Goal: Participate in discussion: Engage in conversation with other users on a specific topic

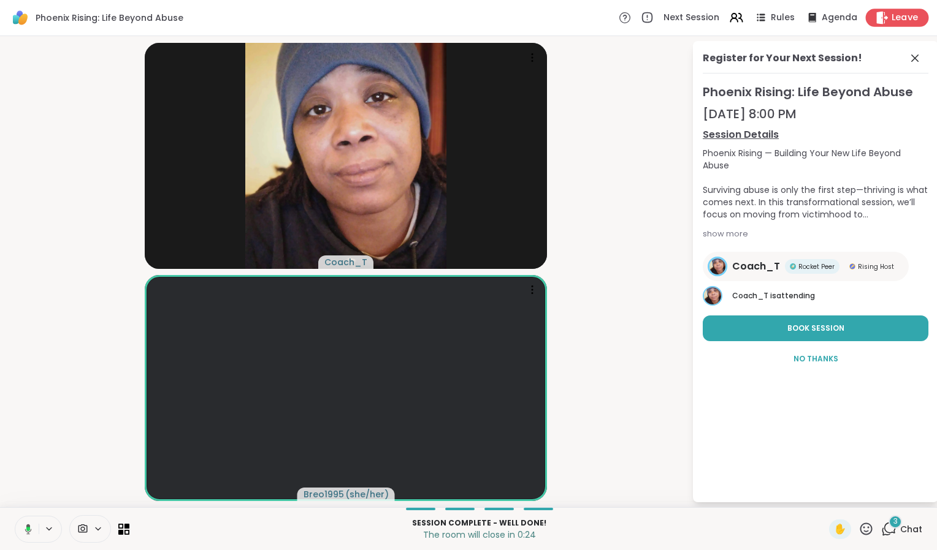
click at [880, 21] on div "Leave" at bounding box center [896, 18] width 63 height 18
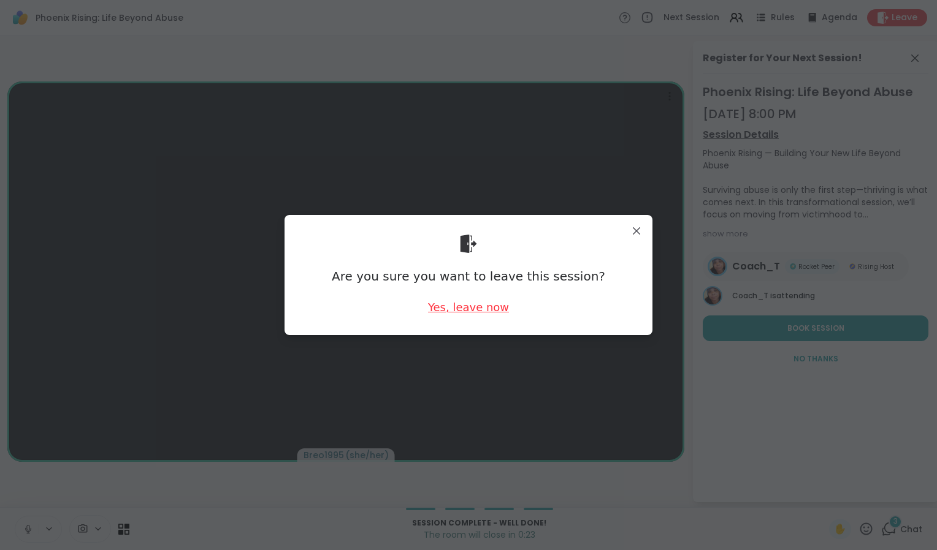
click at [488, 311] on div "Yes, leave now" at bounding box center [468, 307] width 81 height 15
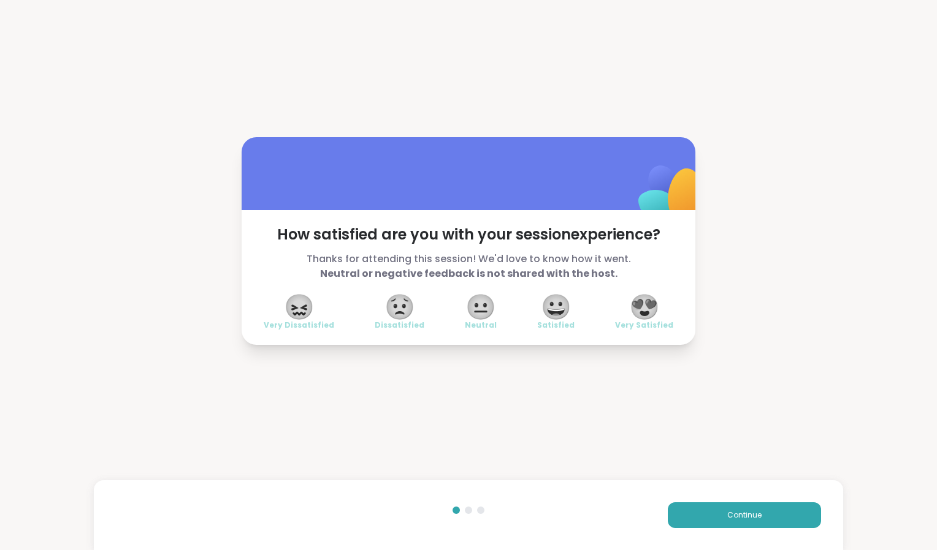
click at [549, 303] on span "😀" at bounding box center [556, 307] width 31 height 22
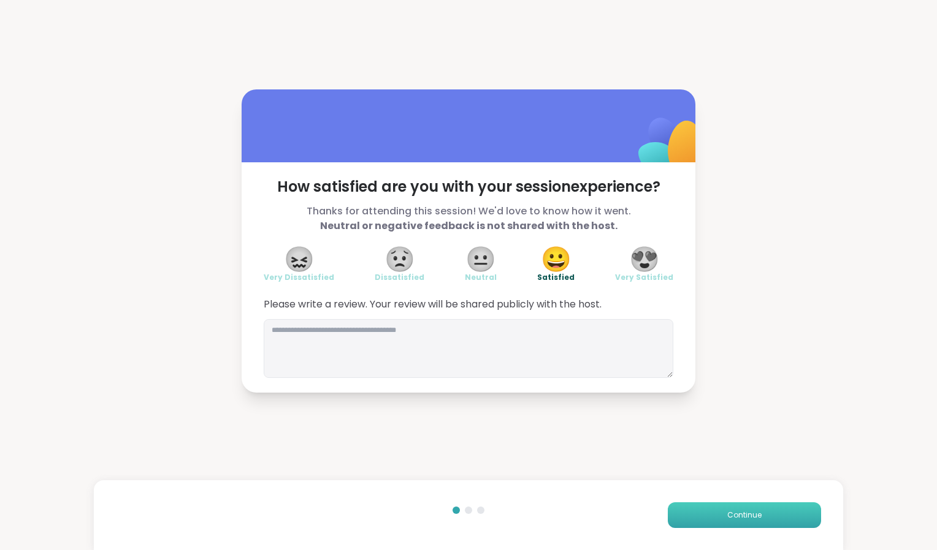
click at [733, 519] on span "Continue" at bounding box center [744, 515] width 34 height 11
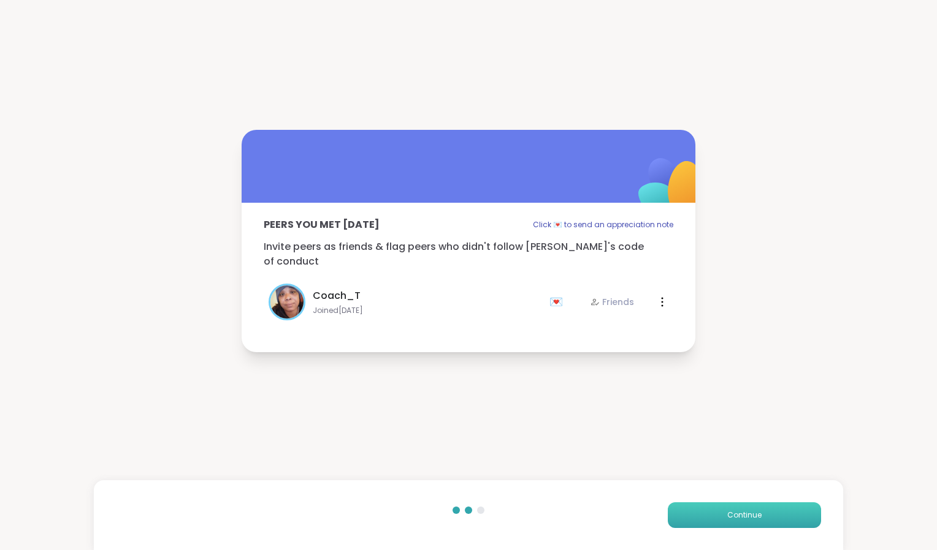
click at [733, 519] on span "Continue" at bounding box center [744, 515] width 34 height 11
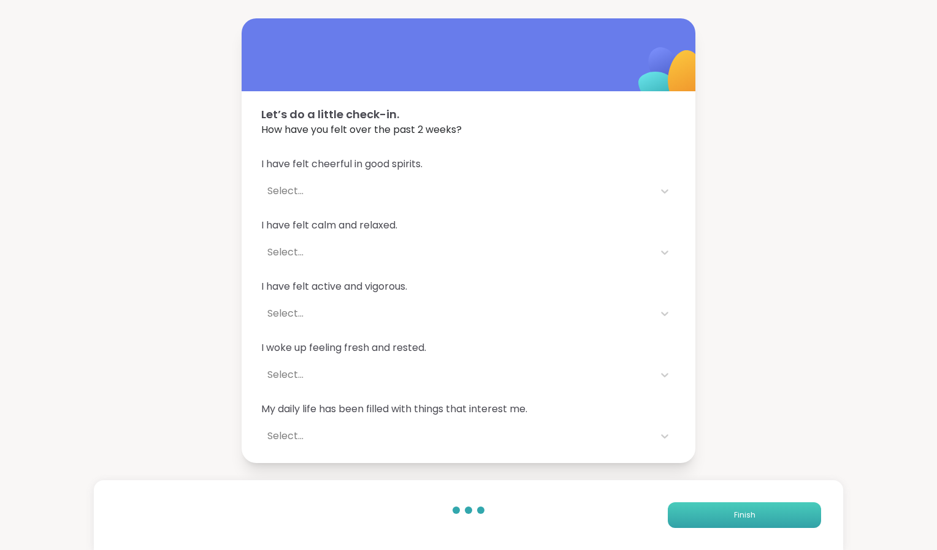
click at [734, 519] on span "Finish" at bounding box center [744, 515] width 21 height 11
